Goal: Information Seeking & Learning: Learn about a topic

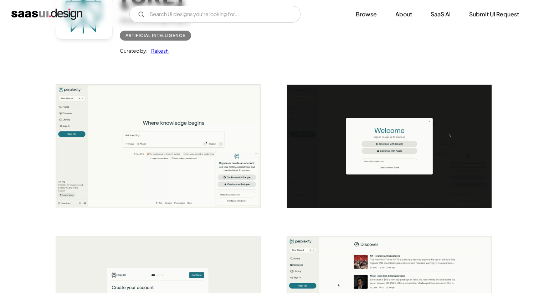
scroll to position [89, 0]
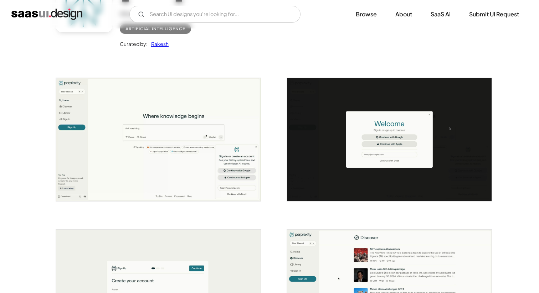
click at [212, 121] on img "open lightbox" at bounding box center [158, 139] width 205 height 123
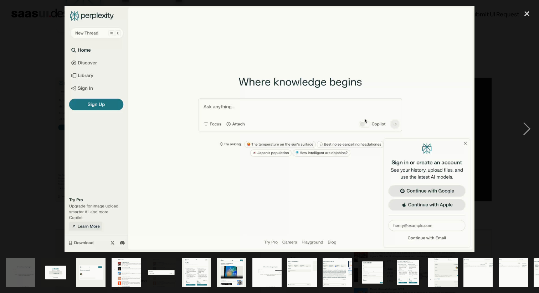
click at [20, 101] on div "previous image" at bounding box center [12, 129] width 24 height 246
click at [144, 68] on img at bounding box center [270, 129] width 410 height 246
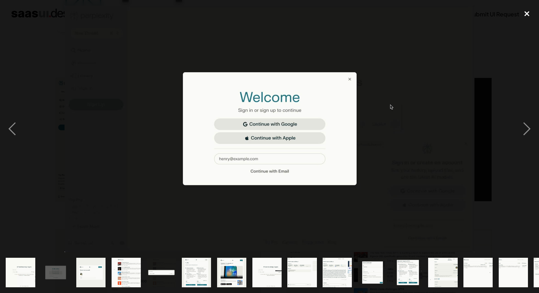
click at [525, 11] on div "close lightbox" at bounding box center [527, 14] width 24 height 16
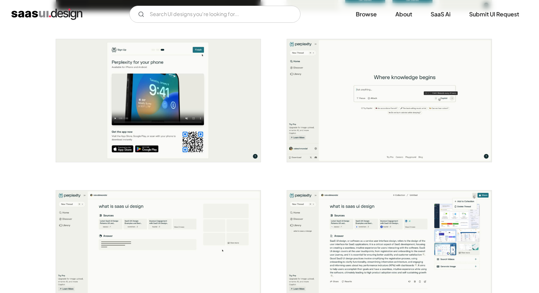
scroll to position [582, 0]
click at [320, 82] on img "open lightbox" at bounding box center [389, 101] width 205 height 123
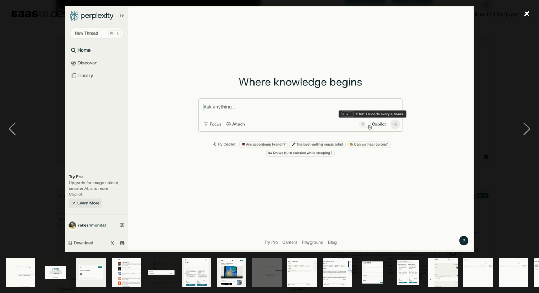
click at [528, 15] on div "close lightbox" at bounding box center [527, 14] width 24 height 16
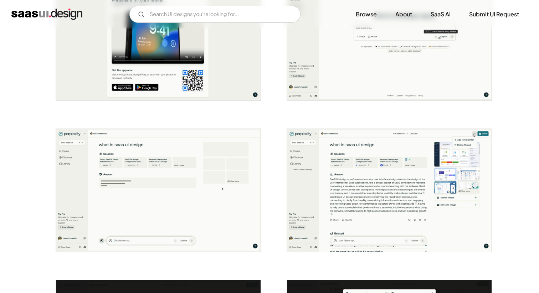
scroll to position [705, 0]
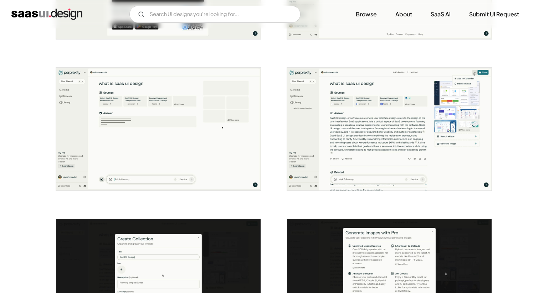
click at [353, 124] on img "open lightbox" at bounding box center [389, 129] width 205 height 123
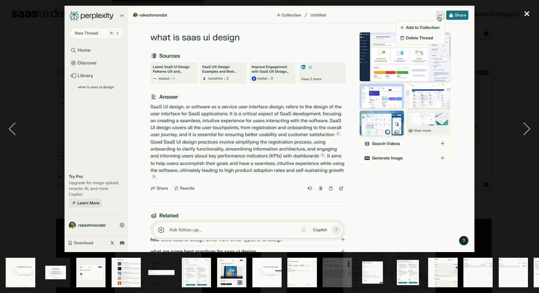
click at [525, 14] on div "close lightbox" at bounding box center [527, 14] width 24 height 16
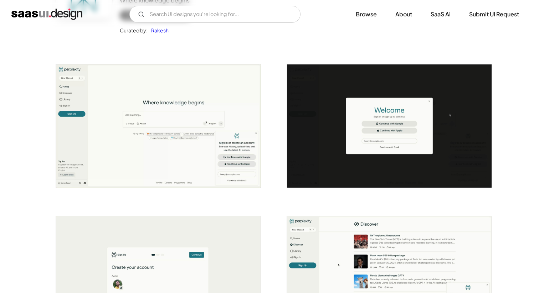
scroll to position [0, 0]
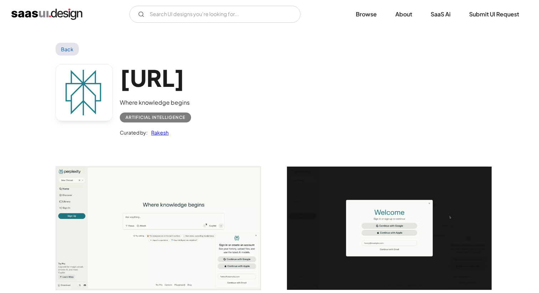
click at [51, 14] on img "home" at bounding box center [46, 14] width 71 height 11
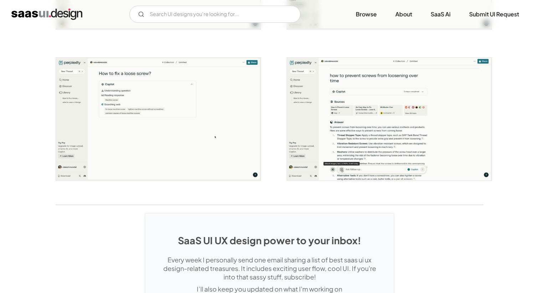
scroll to position [1321, 0]
click at [149, 101] on img "open lightbox" at bounding box center [158, 119] width 205 height 123
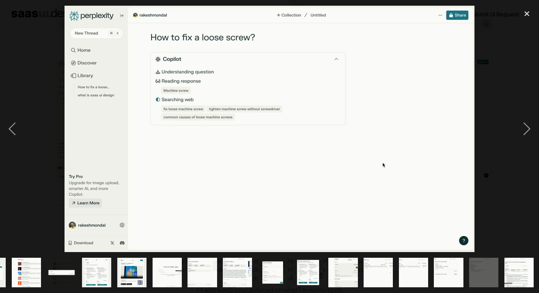
scroll to position [0, 101]
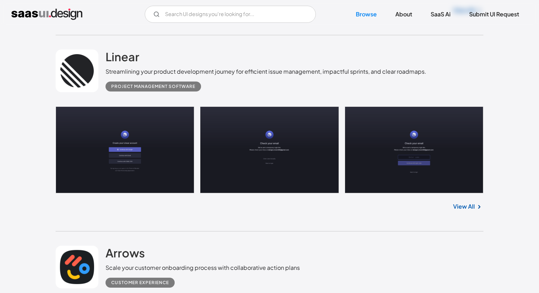
scroll to position [382, 0]
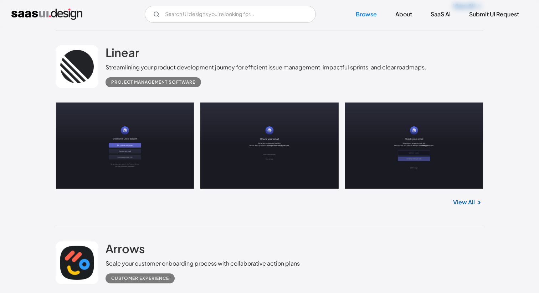
click at [84, 60] on link at bounding box center [77, 66] width 43 height 43
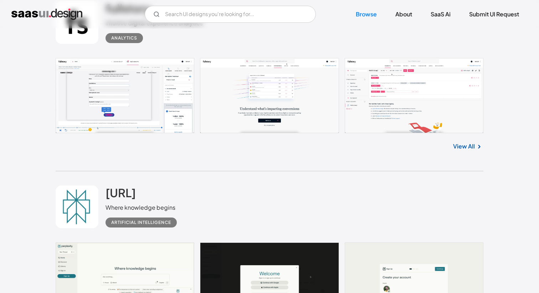
scroll to position [1292, 0]
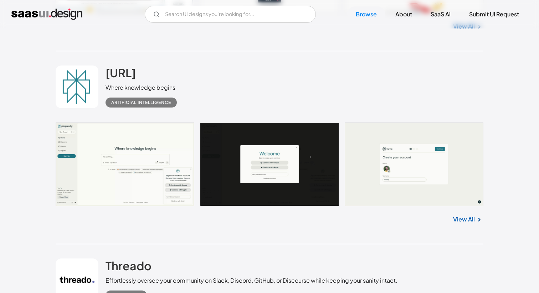
click at [127, 105] on div "Artificial Intelligence" at bounding box center [141, 102] width 60 height 9
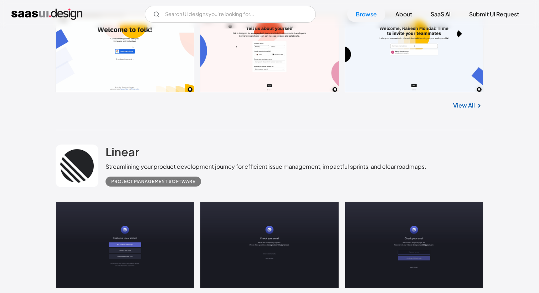
scroll to position [273, 0]
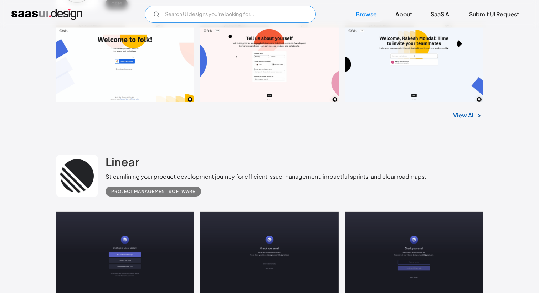
click at [224, 17] on input "Email Form" at bounding box center [230, 14] width 171 height 17
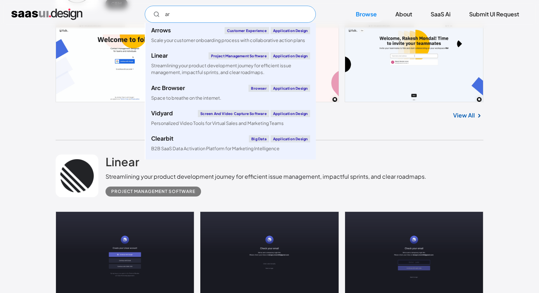
type input "a"
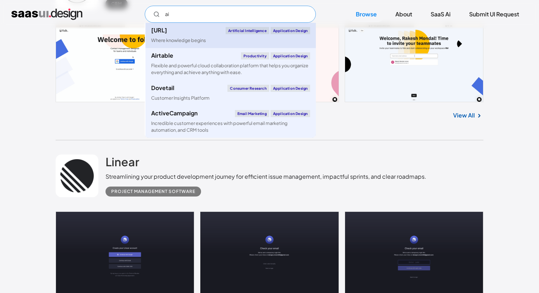
type input "a"
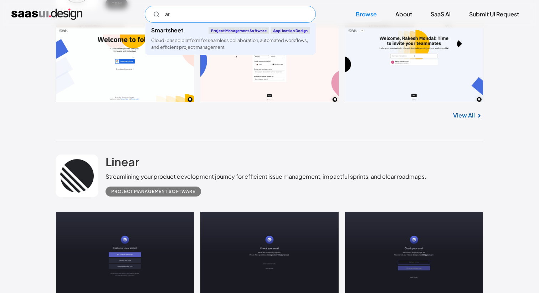
type input "a"
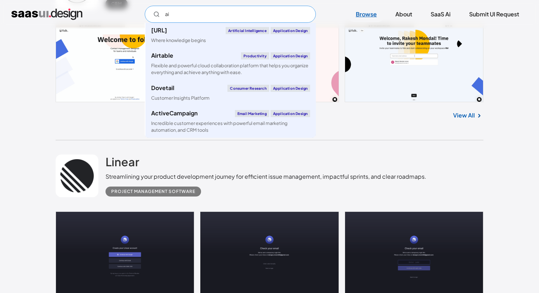
type input "ai"
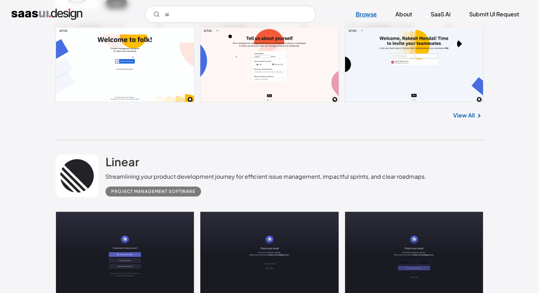
click at [375, 11] on link "Browse" at bounding box center [366, 14] width 38 height 16
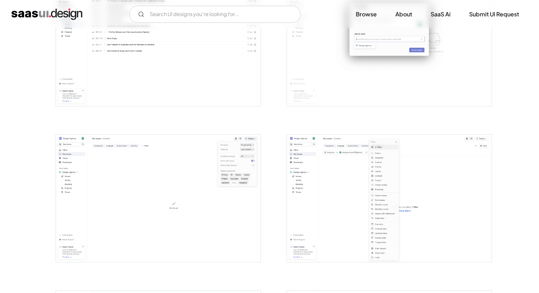
scroll to position [972, 0]
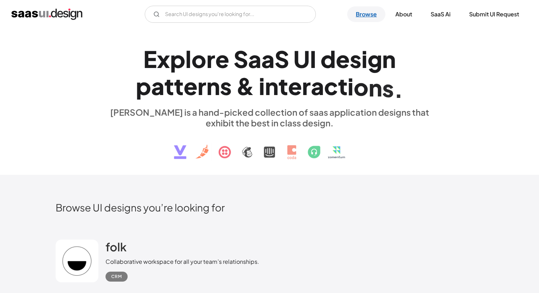
click at [367, 13] on link "Browse" at bounding box center [366, 14] width 38 height 16
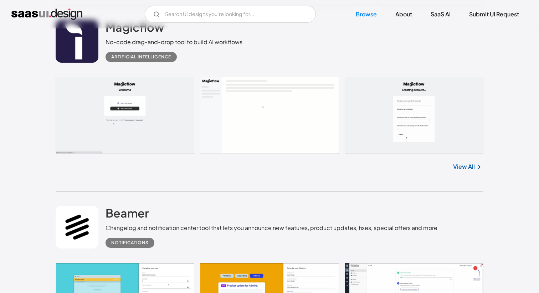
scroll to position [794, 0]
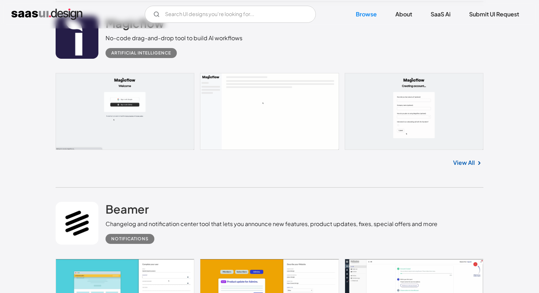
click at [164, 55] on div "Artificial Intelligence" at bounding box center [141, 53] width 60 height 9
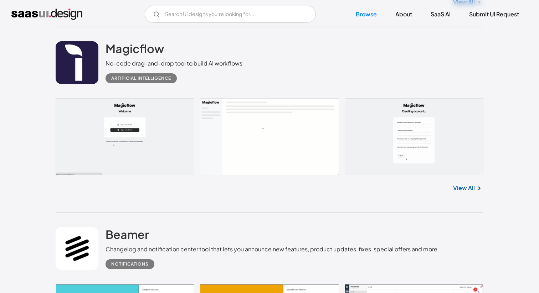
scroll to position [758, 0]
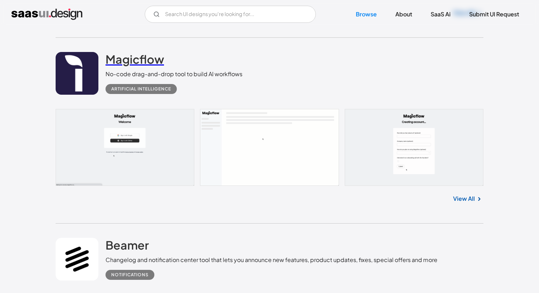
click at [152, 56] on h2 "Magicflow" at bounding box center [135, 59] width 58 height 14
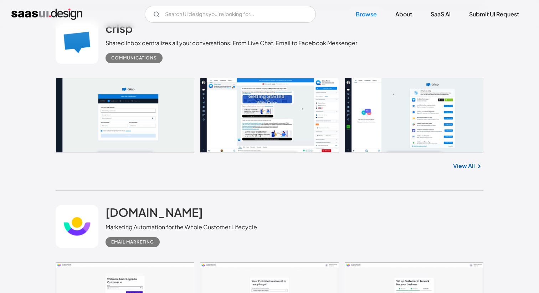
scroll to position [3462, 0]
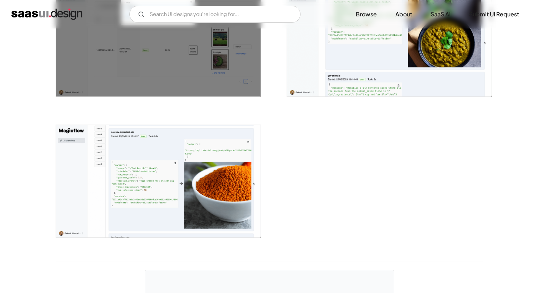
scroll to position [1054, 0]
